Goal: Information Seeking & Learning: Learn about a topic

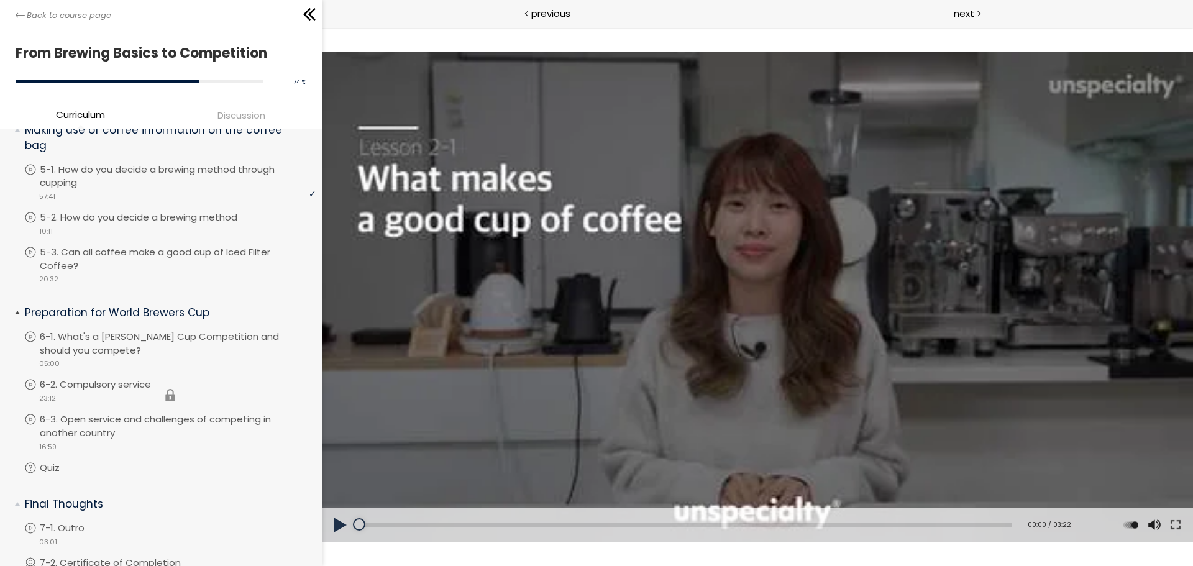
scroll to position [1035, 0]
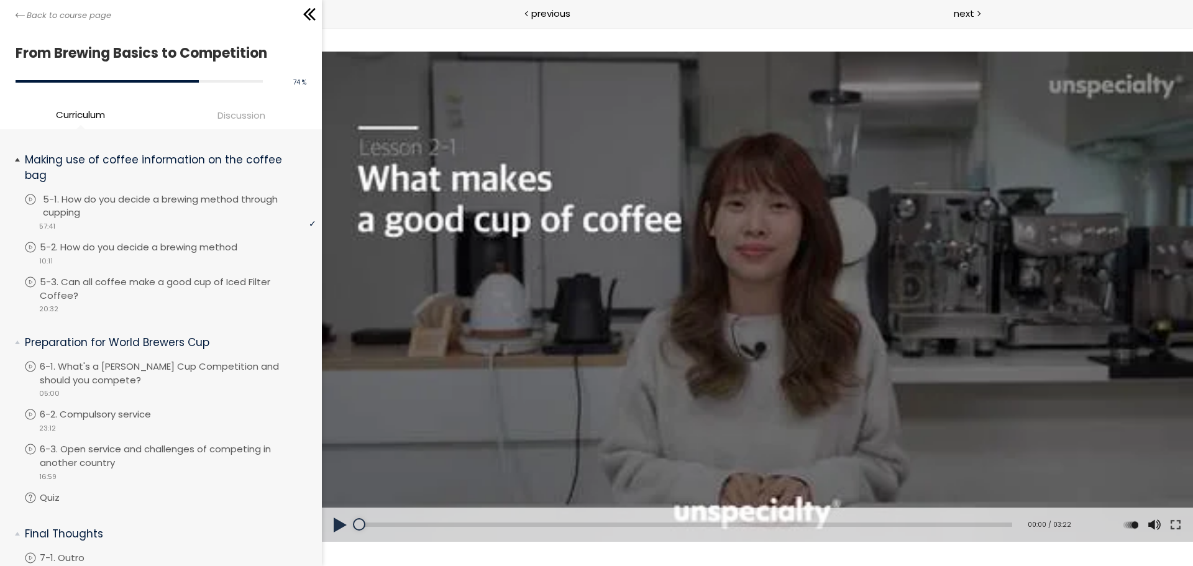
click at [203, 207] on p "5-1. How do you decide a brewing method through cupping" at bounding box center [181, 206] width 276 height 27
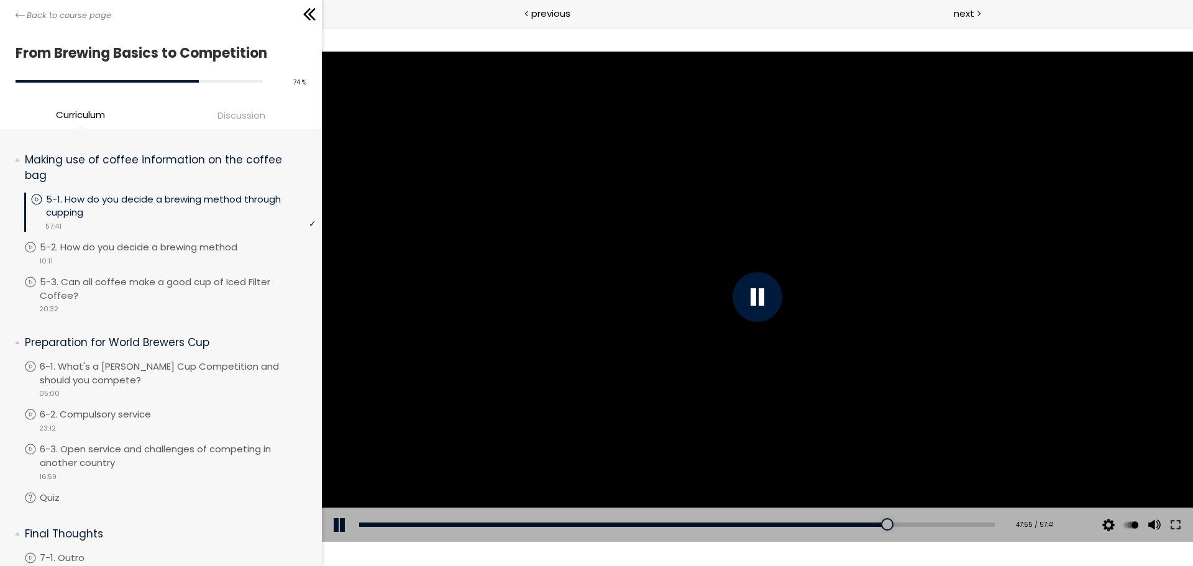
click at [899, 445] on div at bounding box center [757, 297] width 871 height 490
click at [860, 523] on div "46:07" at bounding box center [677, 525] width 636 height 4
click at [1166, 519] on button at bounding box center [1176, 525] width 22 height 35
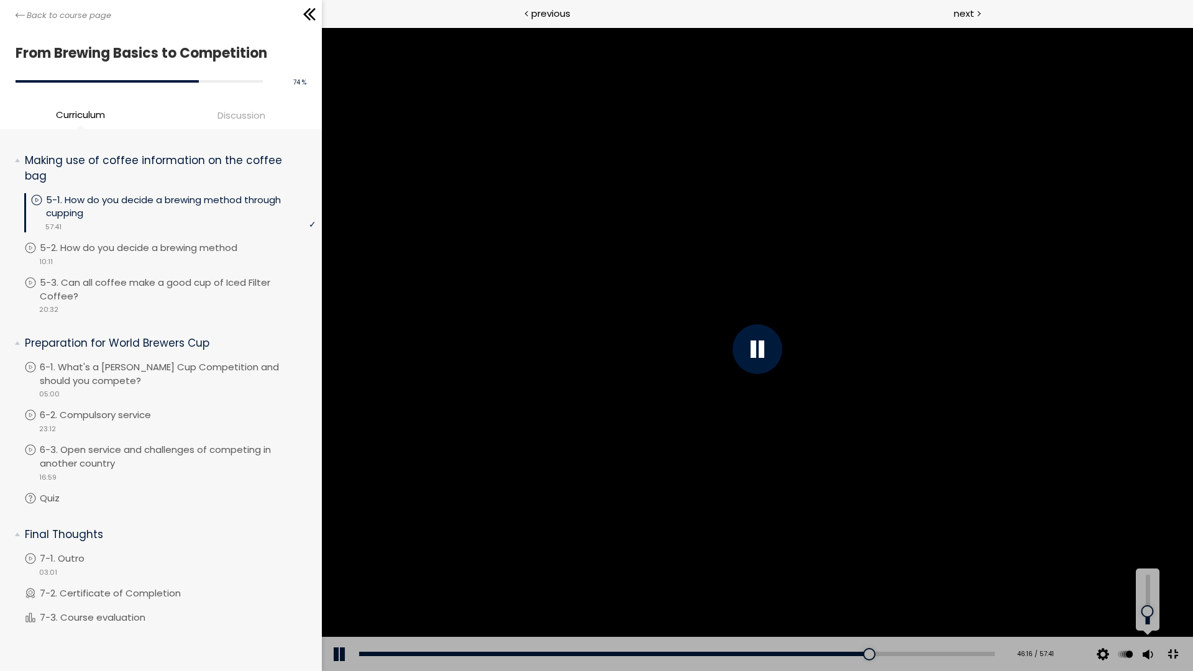
click at [1157, 566] on div at bounding box center [1148, 600] width 17 height 50
click at [995, 566] on div "46:55" at bounding box center [677, 654] width 636 height 4
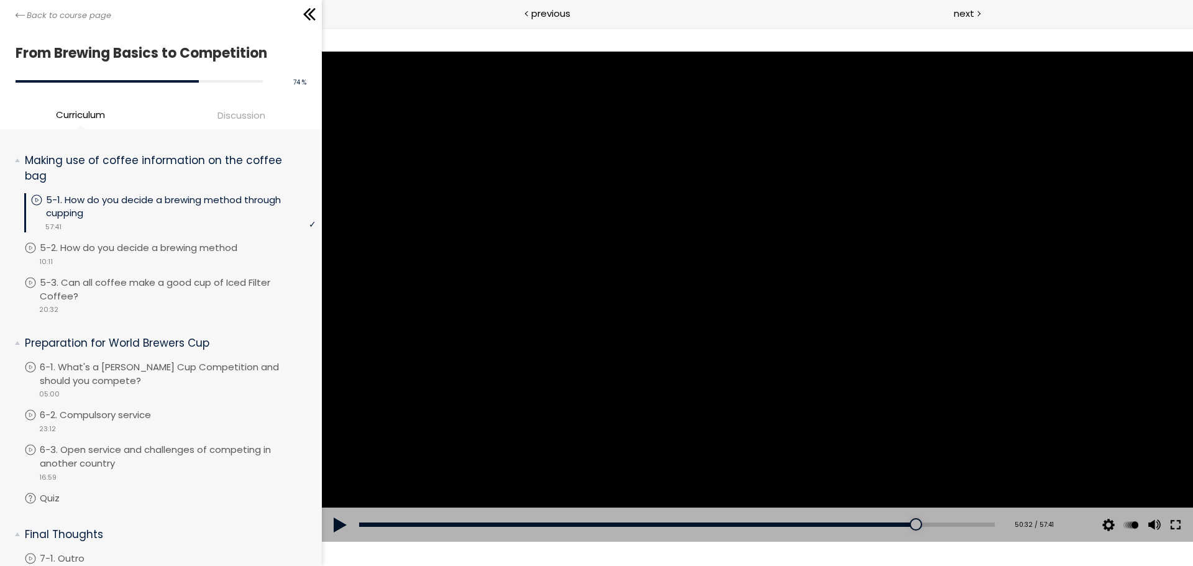
click at [1177, 525] on button at bounding box center [1176, 525] width 22 height 35
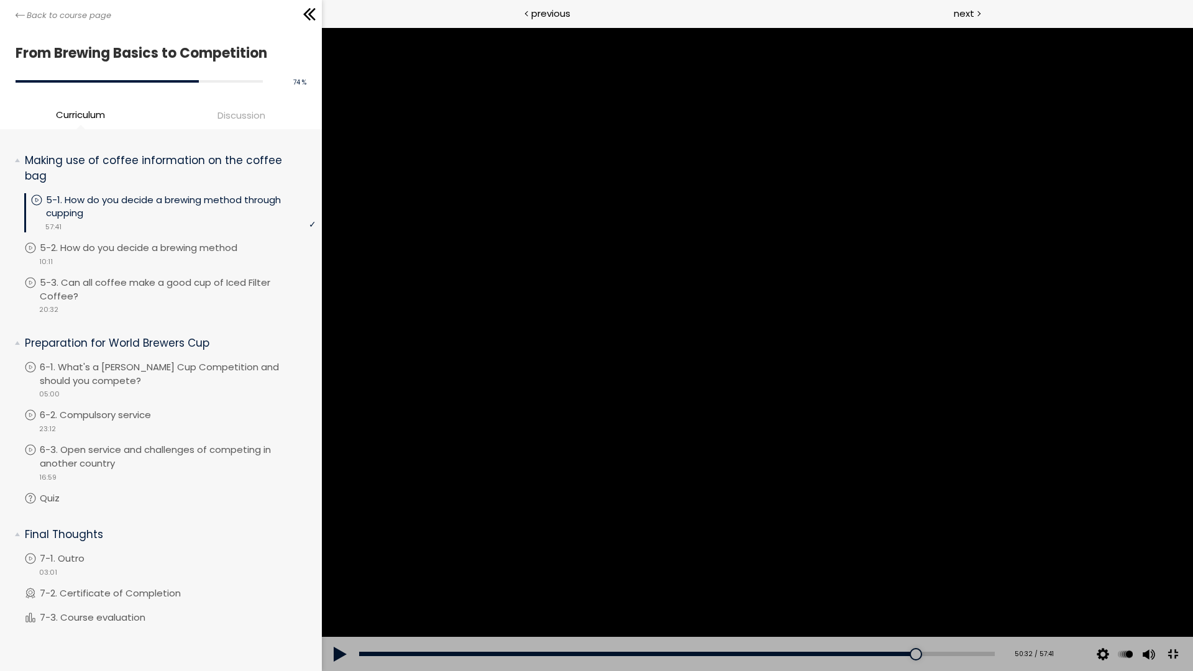
click at [1052, 311] on div at bounding box center [757, 349] width 871 height 644
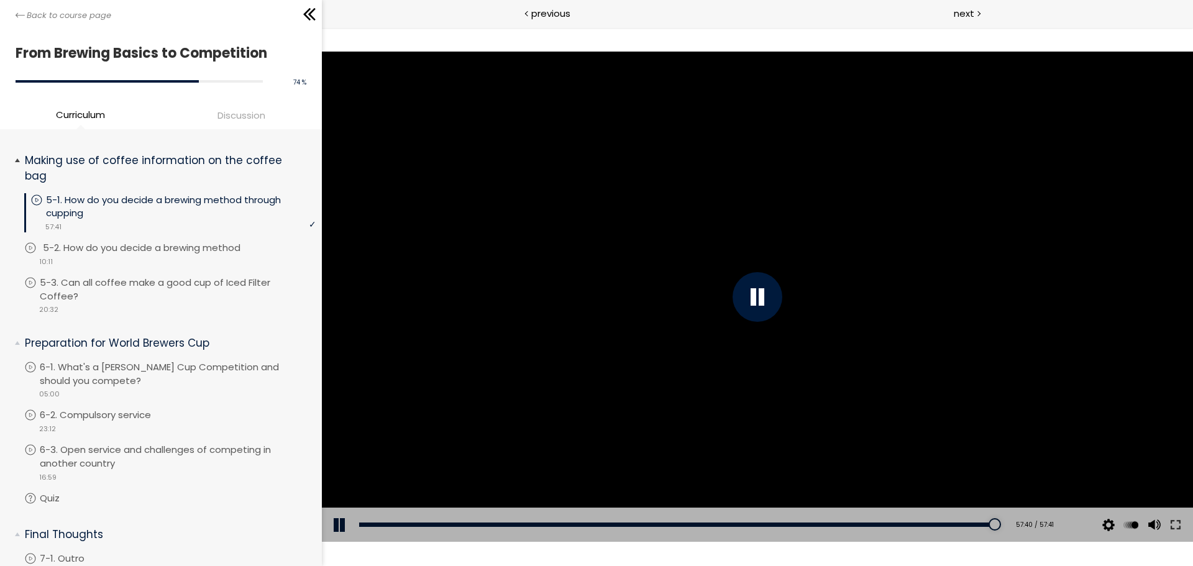
click at [125, 246] on p "5-2. How do you decide a brewing method" at bounding box center [154, 248] width 222 height 14
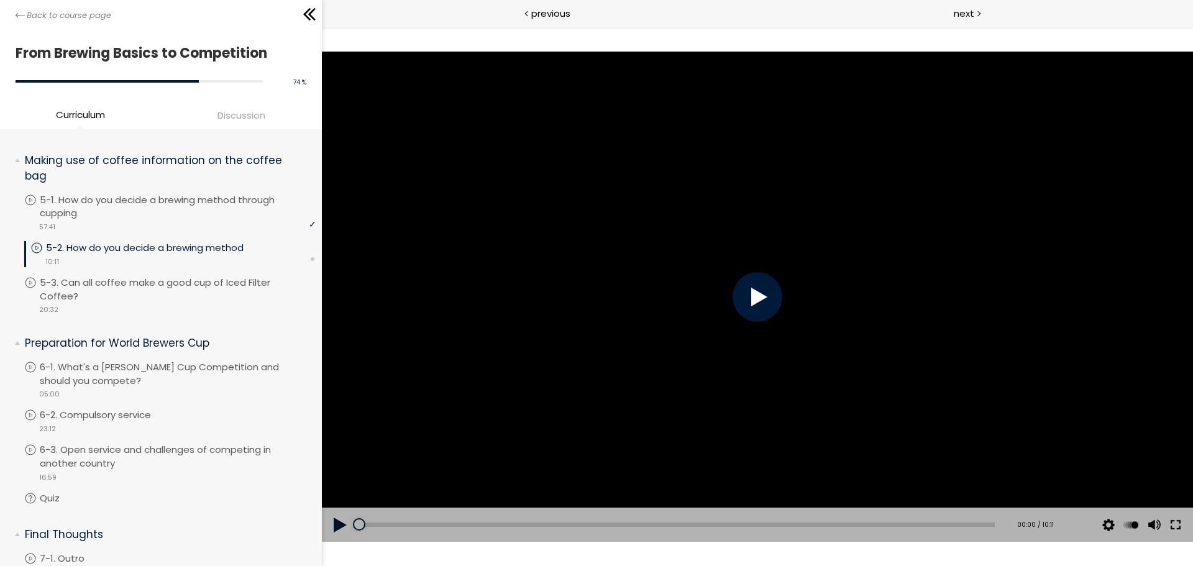
click at [1176, 522] on button at bounding box center [1176, 525] width 22 height 35
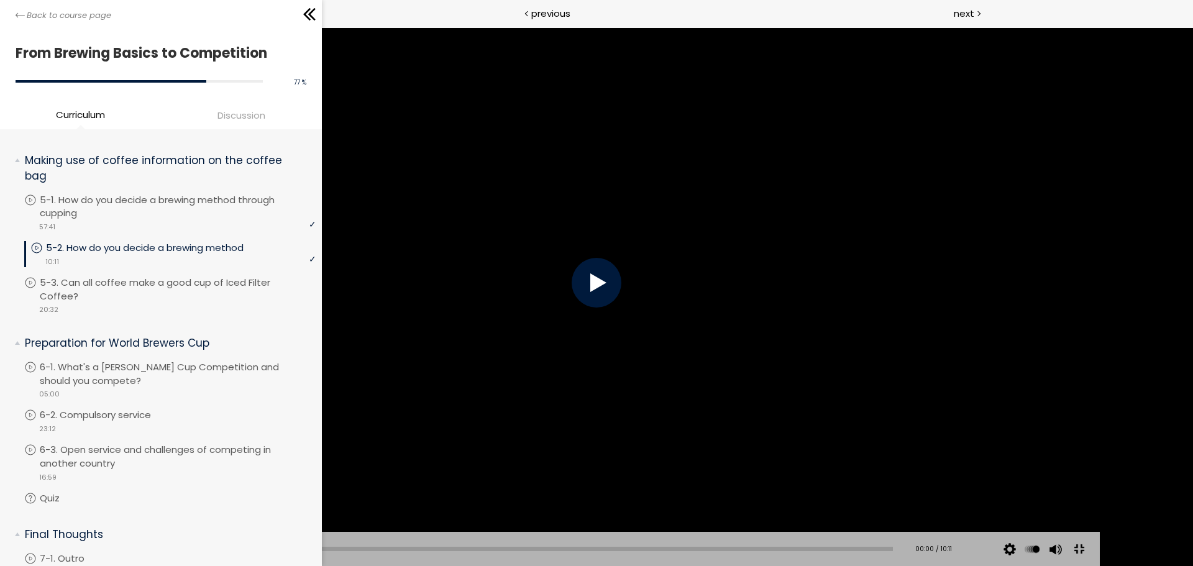
click at [1100, 566] on div at bounding box center [596, 283] width 1007 height 566
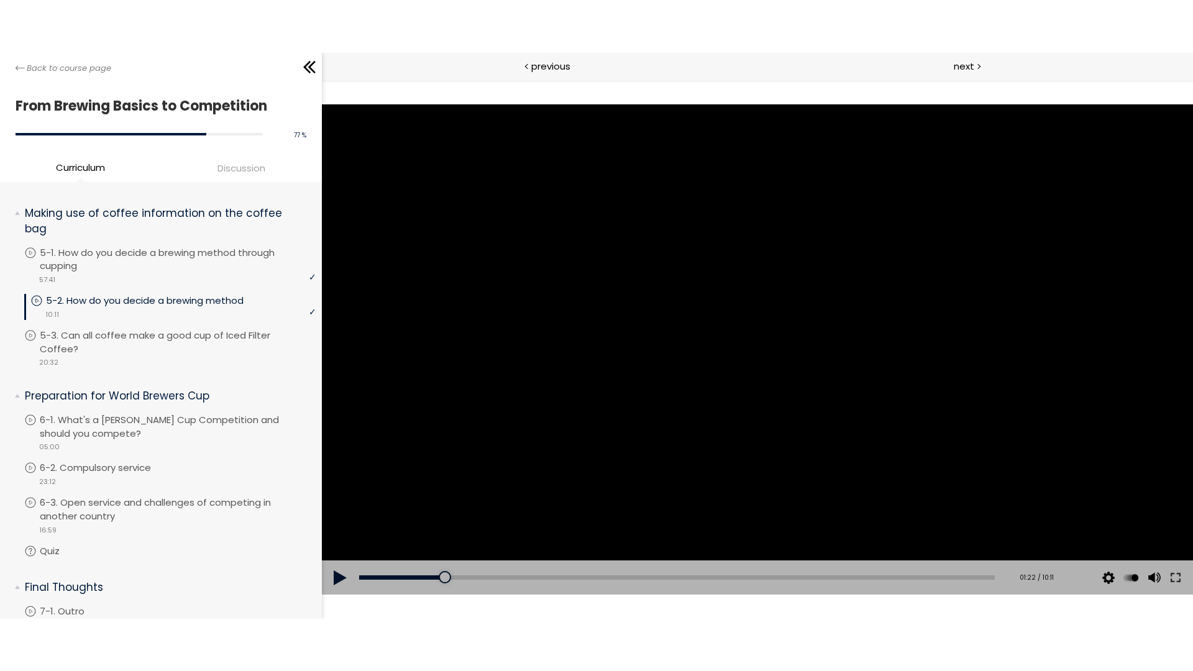
scroll to position [1139, 0]
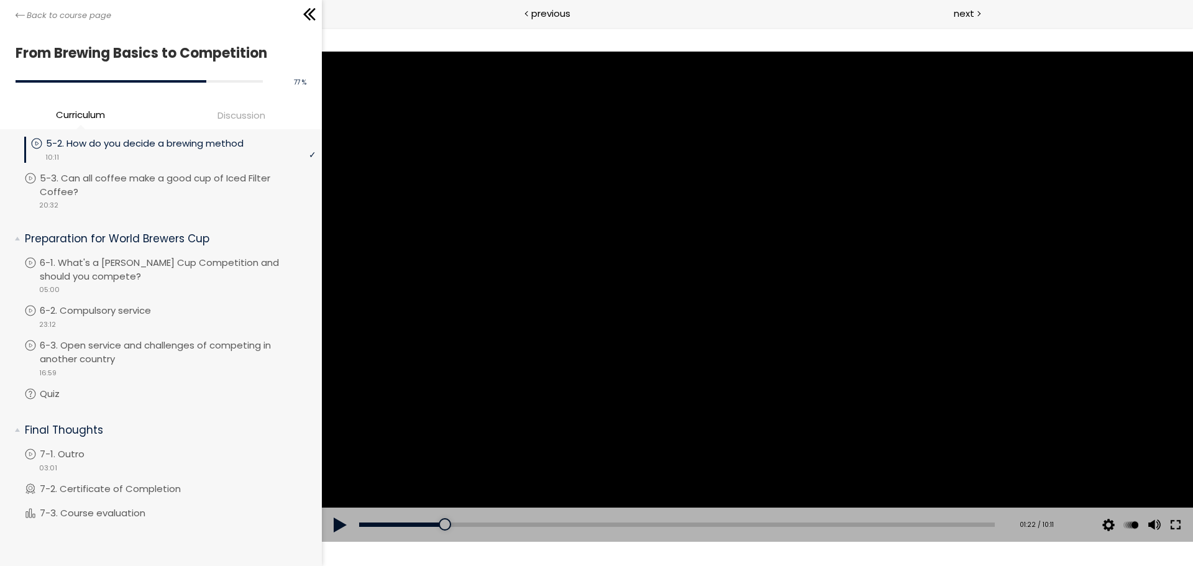
click at [1174, 521] on button at bounding box center [1176, 525] width 22 height 35
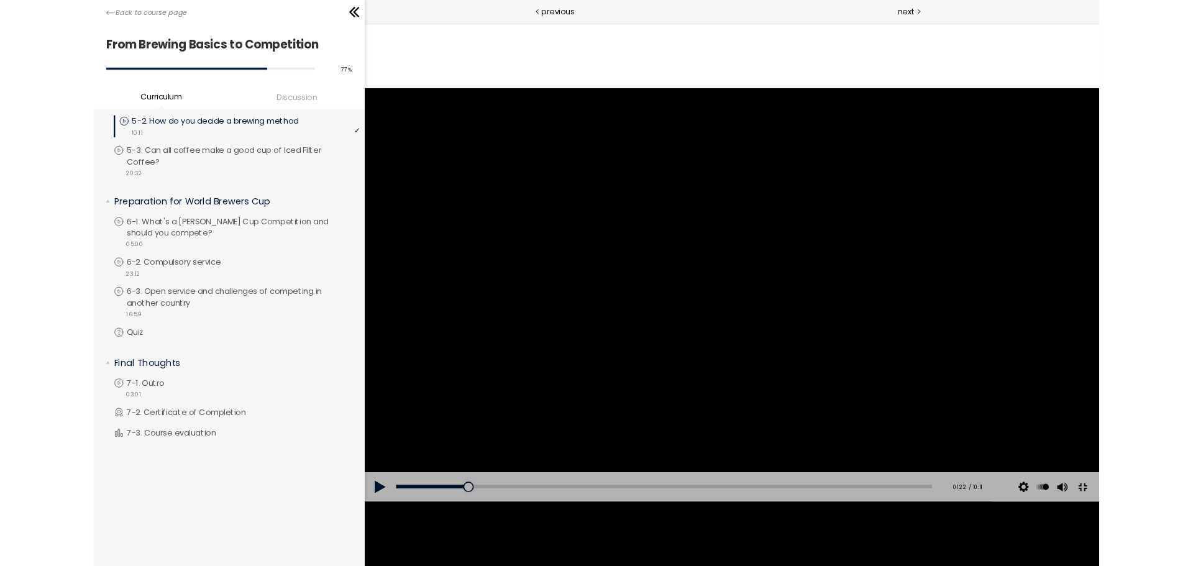
scroll to position [1034, 0]
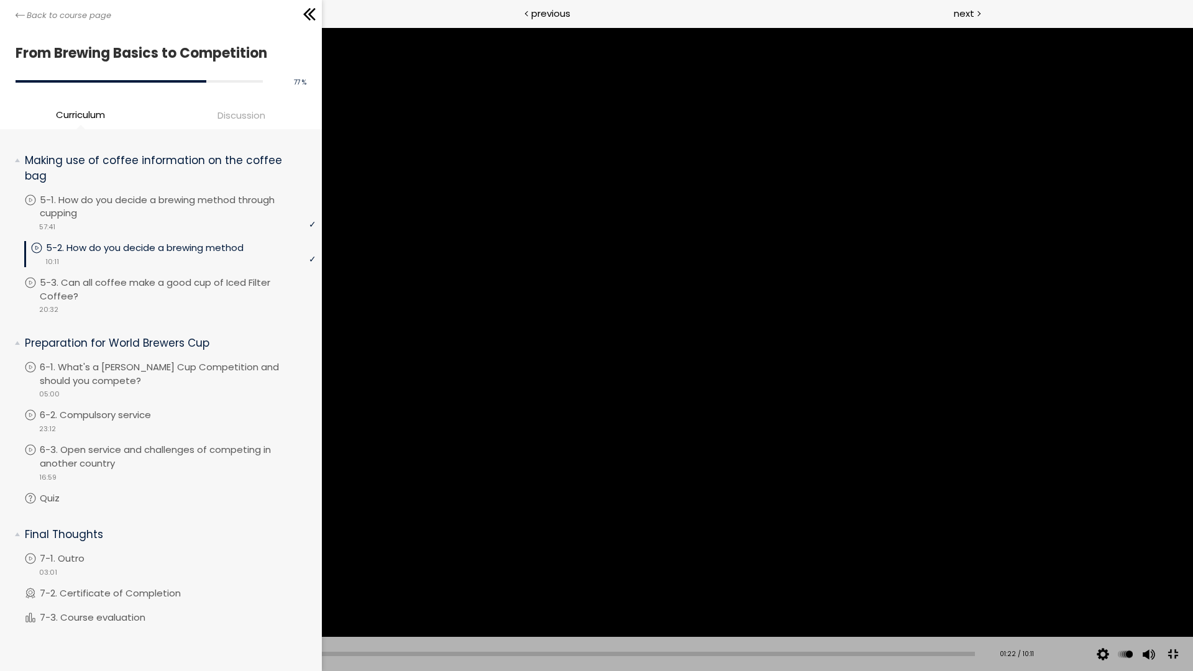
click at [1159, 566] on button at bounding box center [1173, 655] width 28 height 28
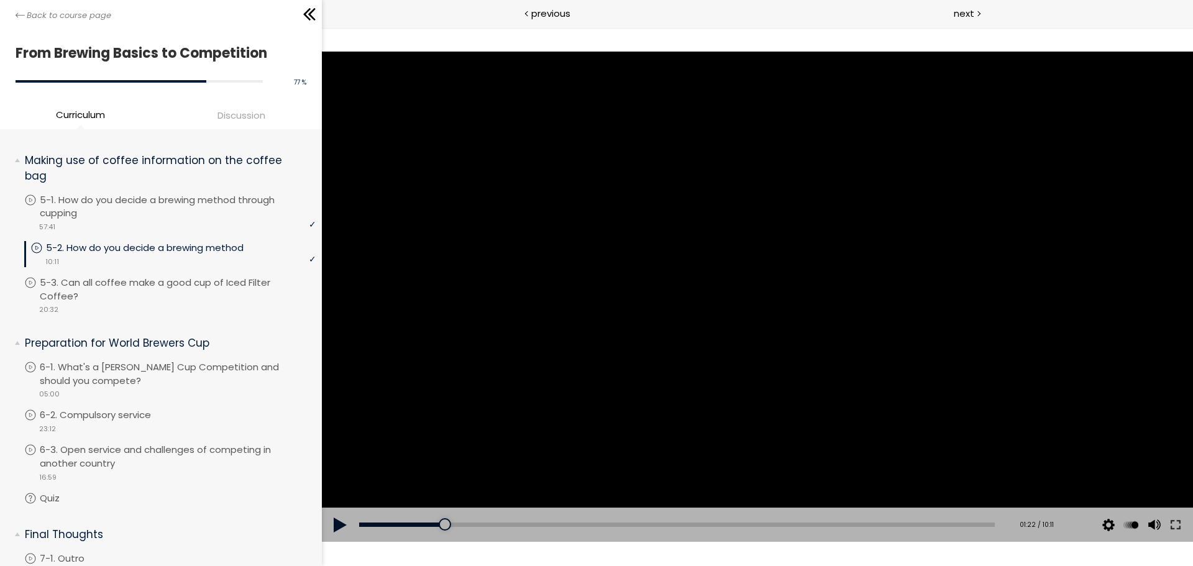
click at [910, 357] on div at bounding box center [757, 297] width 871 height 490
click at [1171, 521] on button at bounding box center [1176, 525] width 22 height 35
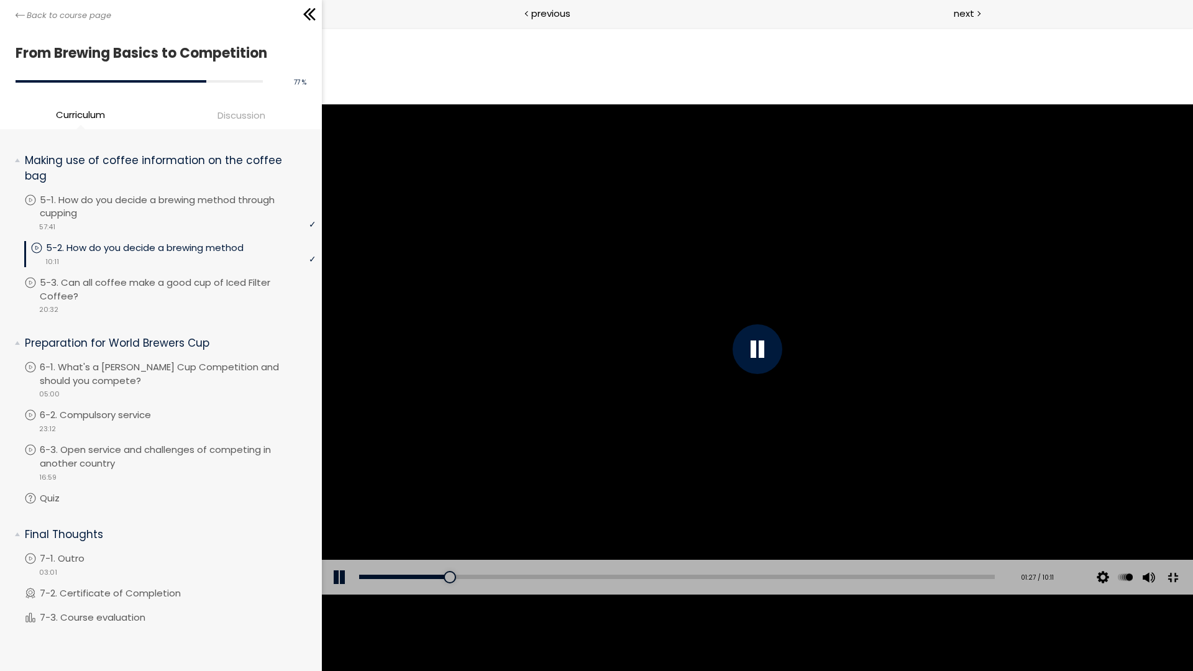
click at [1159, 564] on button at bounding box center [1173, 578] width 28 height 28
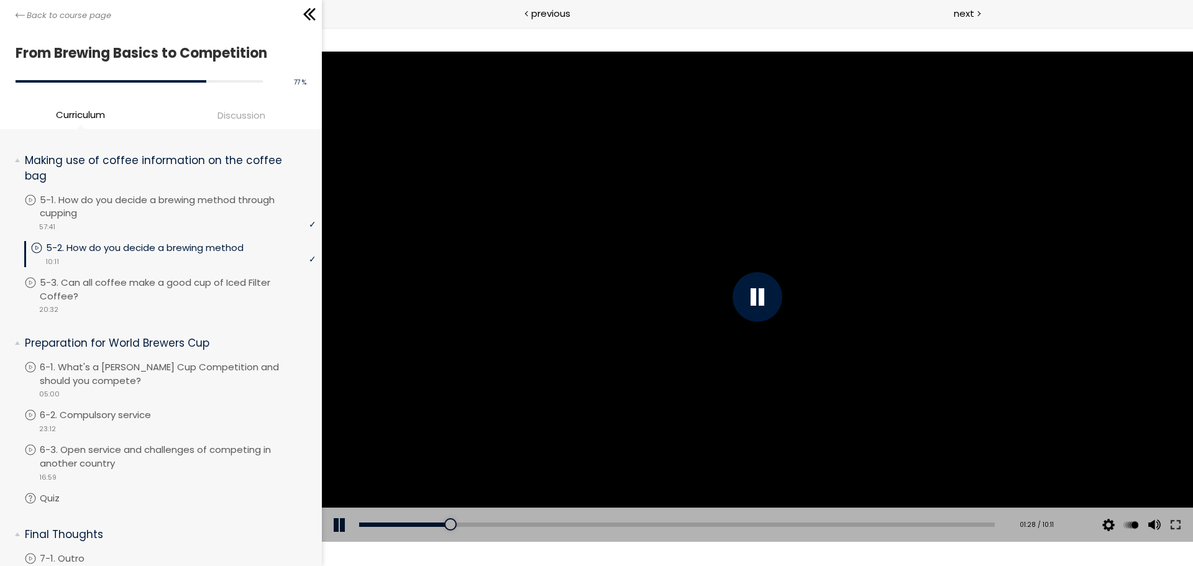
click at [895, 257] on div at bounding box center [757, 297] width 871 height 490
click at [1169, 516] on button at bounding box center [1176, 525] width 22 height 35
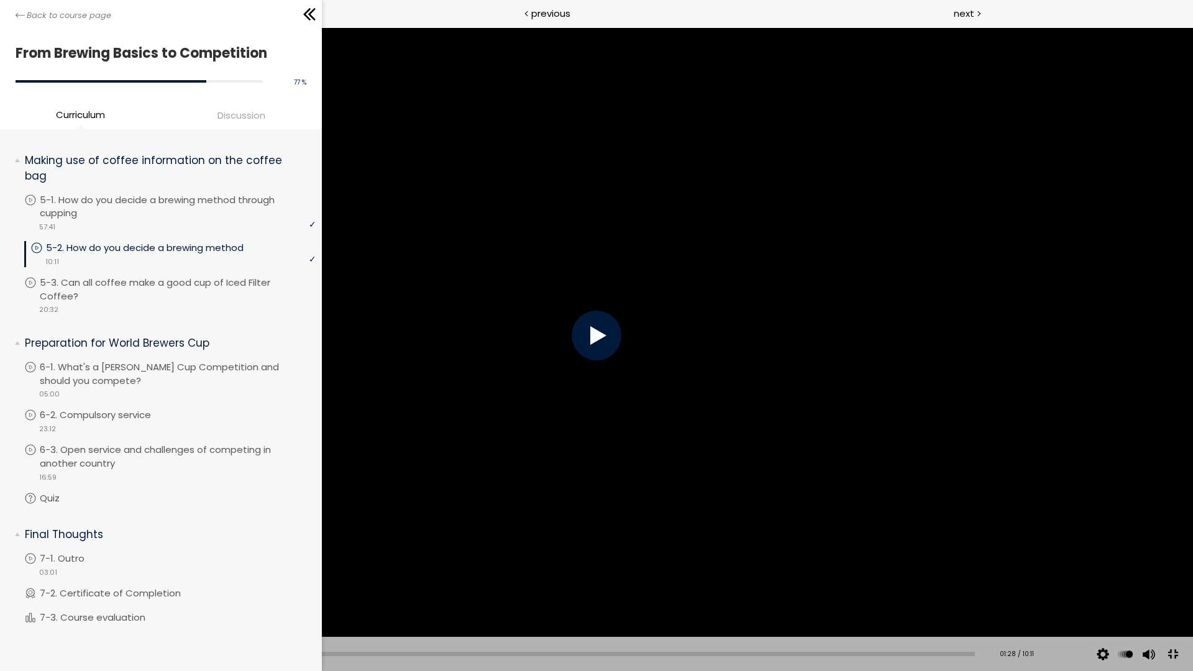
click at [136, 566] on div "Add chapter 01:10" at bounding box center [506, 654] width 938 height 35
click at [106, 566] on div "00:46" at bounding box center [506, 654] width 938 height 4
click at [712, 398] on div at bounding box center [596, 335] width 1193 height 671
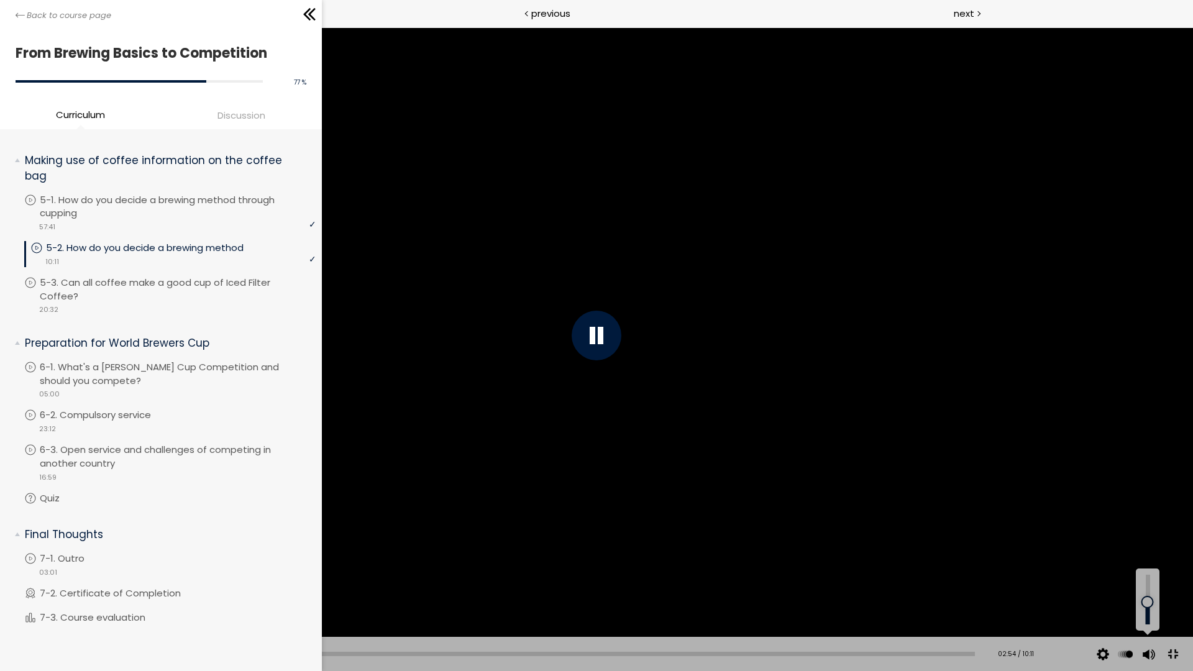
click at [1148, 566] on div at bounding box center [1148, 602] width 0 height 0
click at [1149, 566] on div at bounding box center [1148, 600] width 17 height 50
click at [1148, 566] on div at bounding box center [1148, 609] width 0 height 0
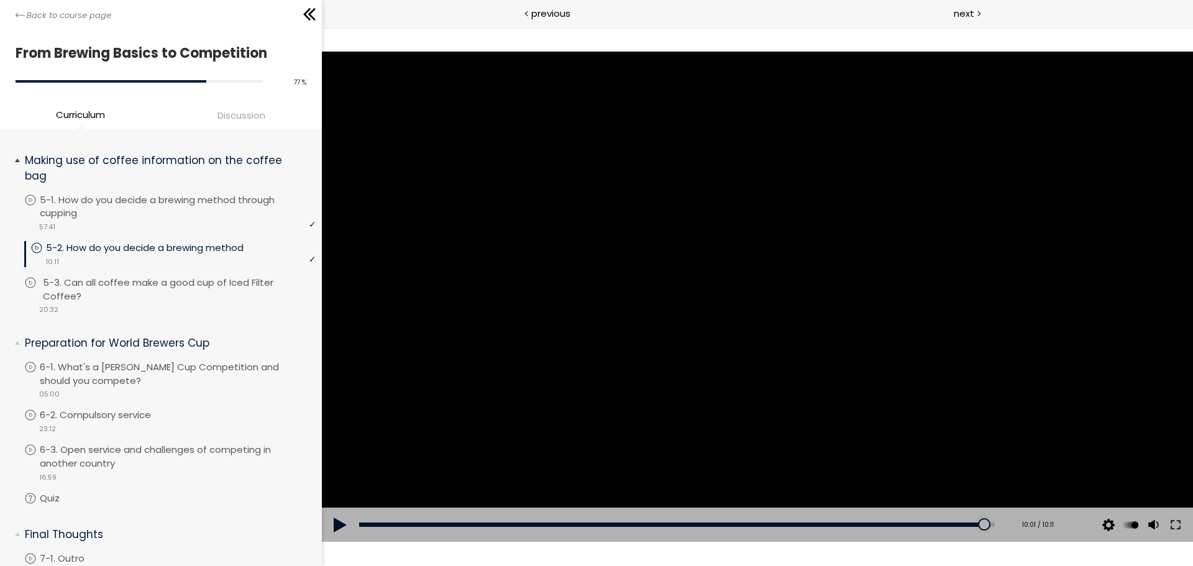
click at [201, 288] on p "5-3. Can all coffee make a good cup of Iced Filter Coffee?" at bounding box center [181, 289] width 276 height 27
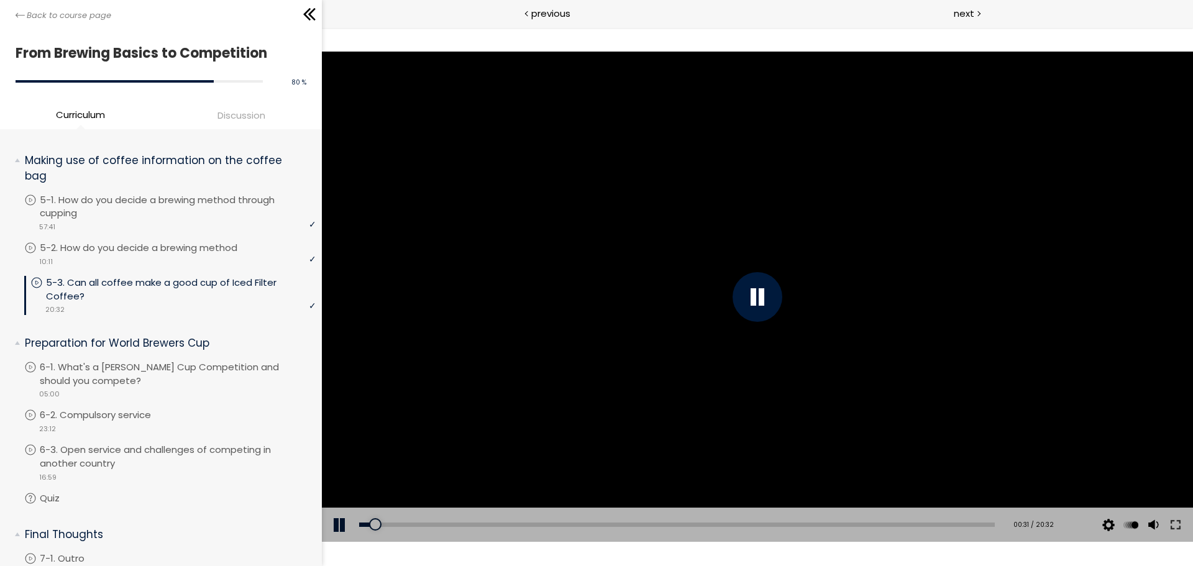
click at [769, 331] on div at bounding box center [757, 297] width 871 height 490
drag, startPoint x: 129, startPoint y: 251, endPoint x: 101, endPoint y: 237, distance: 31.4
click at [101, 237] on li "You have to complete unit (5-1. How do you decide a brewing method through cupp…" at bounding box center [169, 217] width 291 height 48
click at [126, 255] on div "video 10:11" at bounding box center [169, 261] width 291 height 12
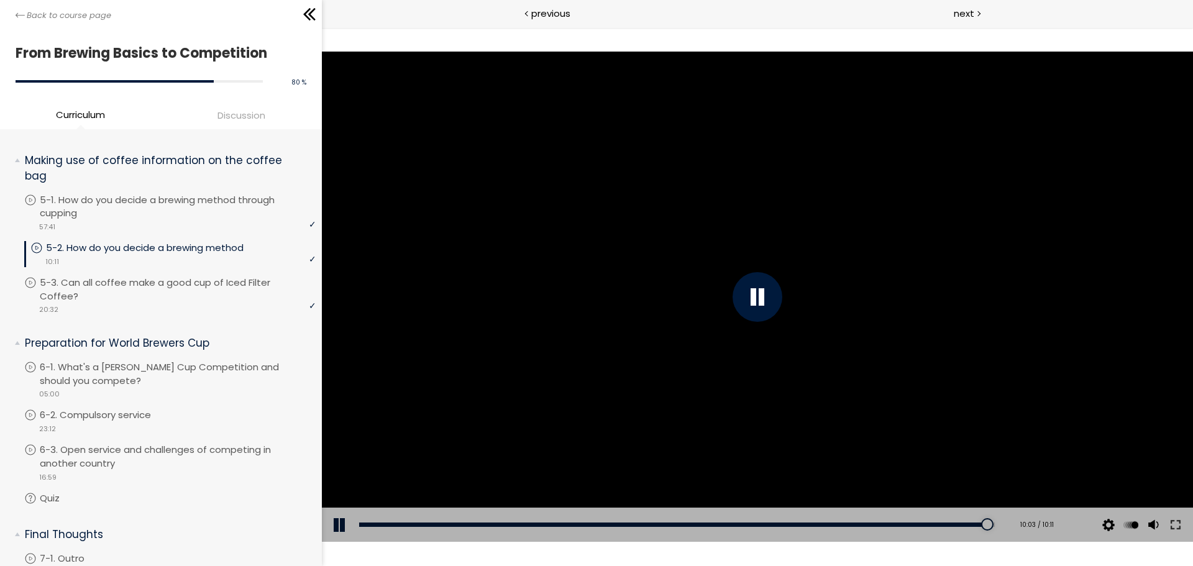
click at [1028, 269] on div at bounding box center [757, 297] width 871 height 490
click at [194, 291] on p "5-3. Can all coffee make a good cup of Iced Filter Coffee?" at bounding box center [181, 289] width 276 height 27
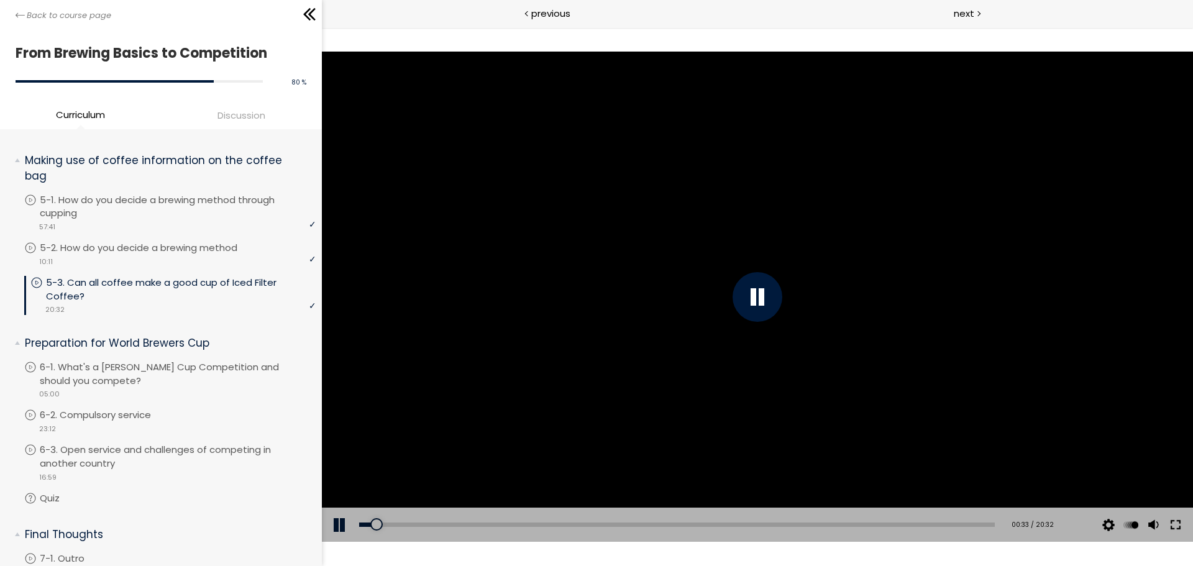
click at [1173, 525] on button at bounding box center [1176, 525] width 22 height 35
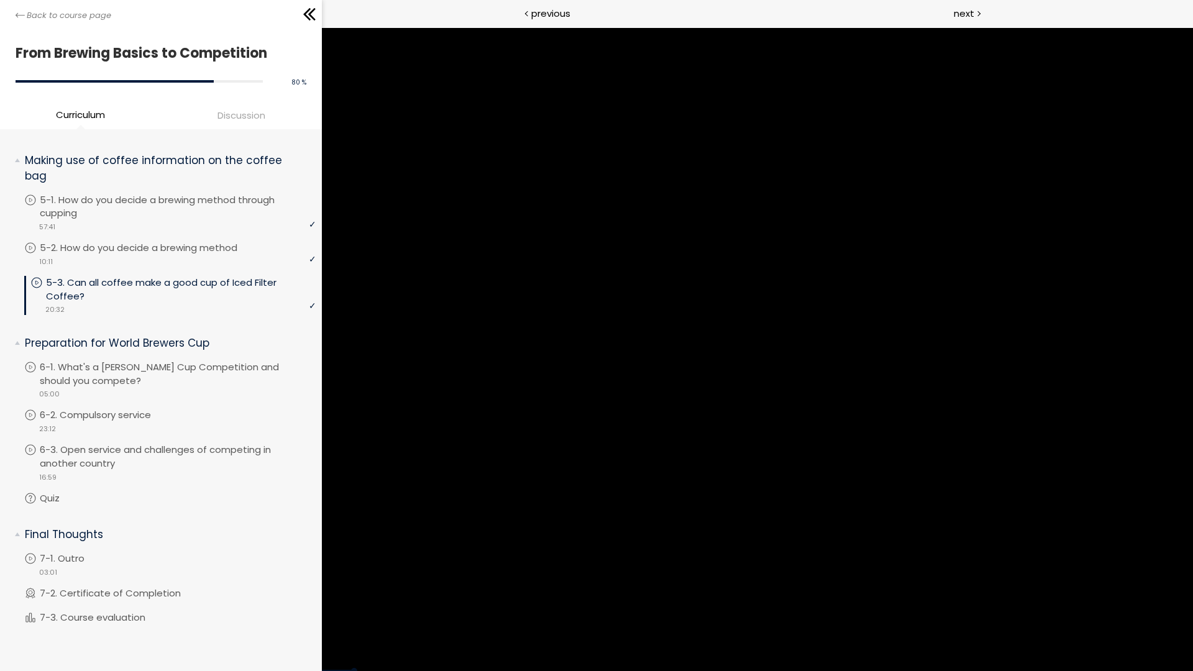
click at [1034, 398] on div at bounding box center [757, 349] width 871 height 644
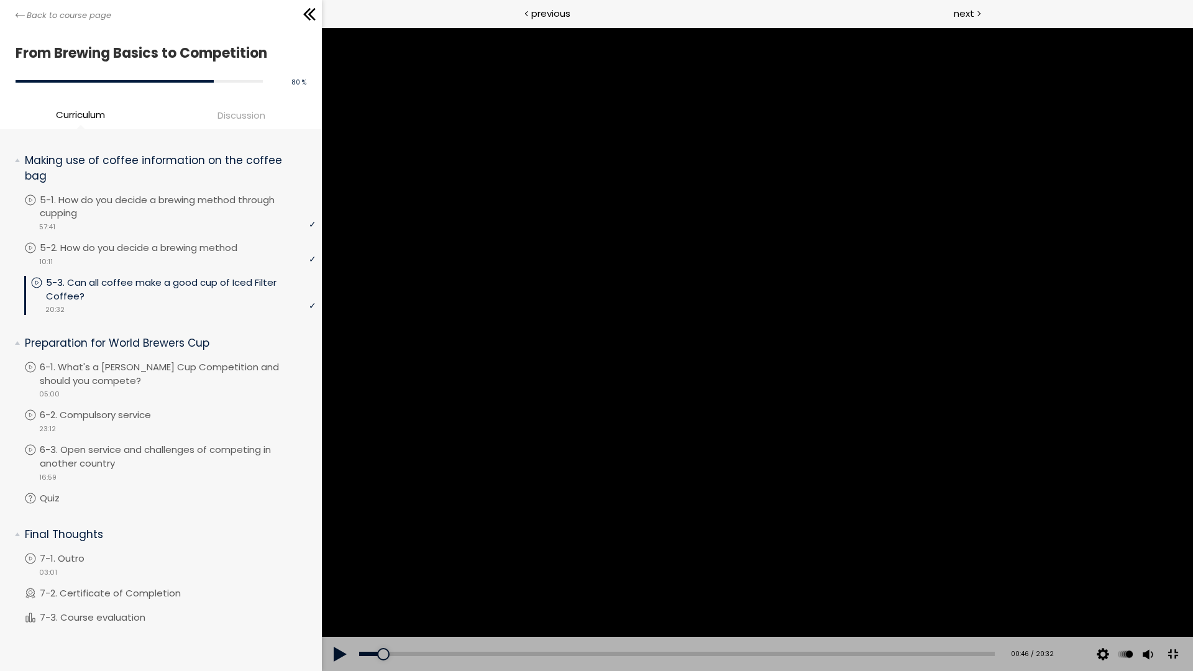
click at [1050, 470] on div at bounding box center [757, 349] width 871 height 644
click at [1157, 566] on button at bounding box center [1148, 654] width 19 height 35
click at [1157, 566] on div at bounding box center [1148, 600] width 17 height 50
